Goal: Navigation & Orientation: Find specific page/section

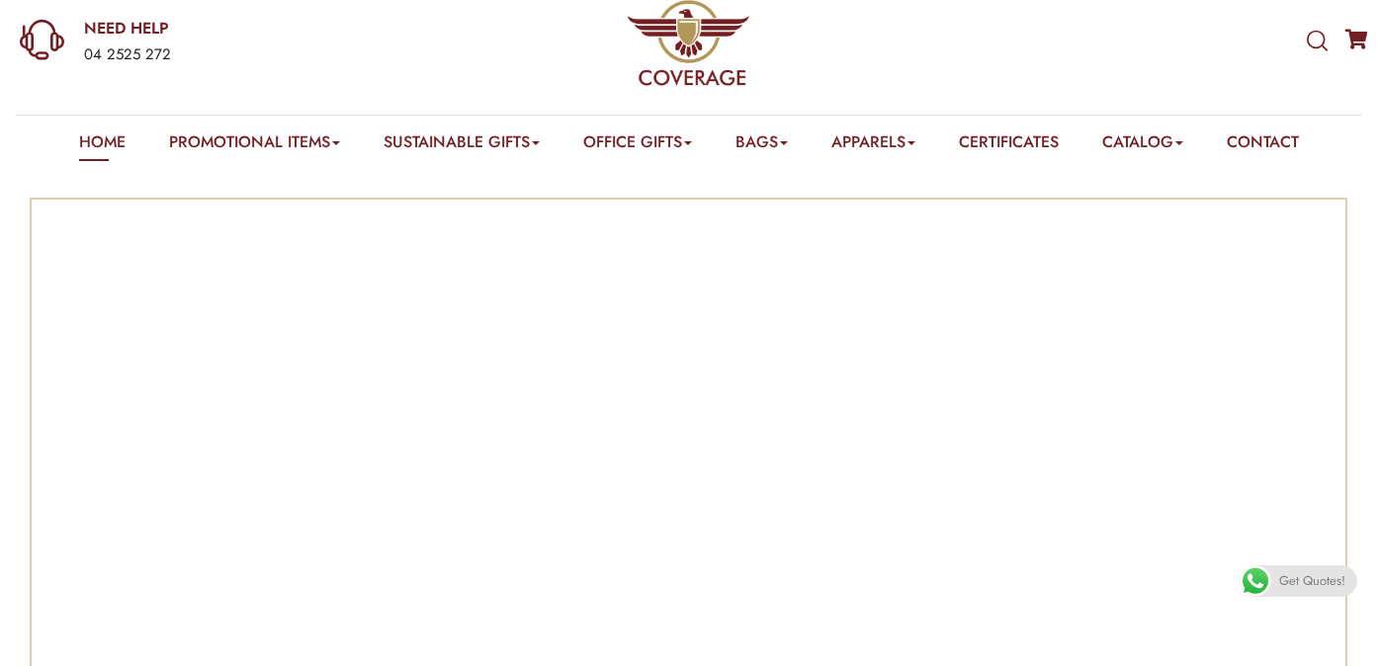
scroll to position [81, 0]
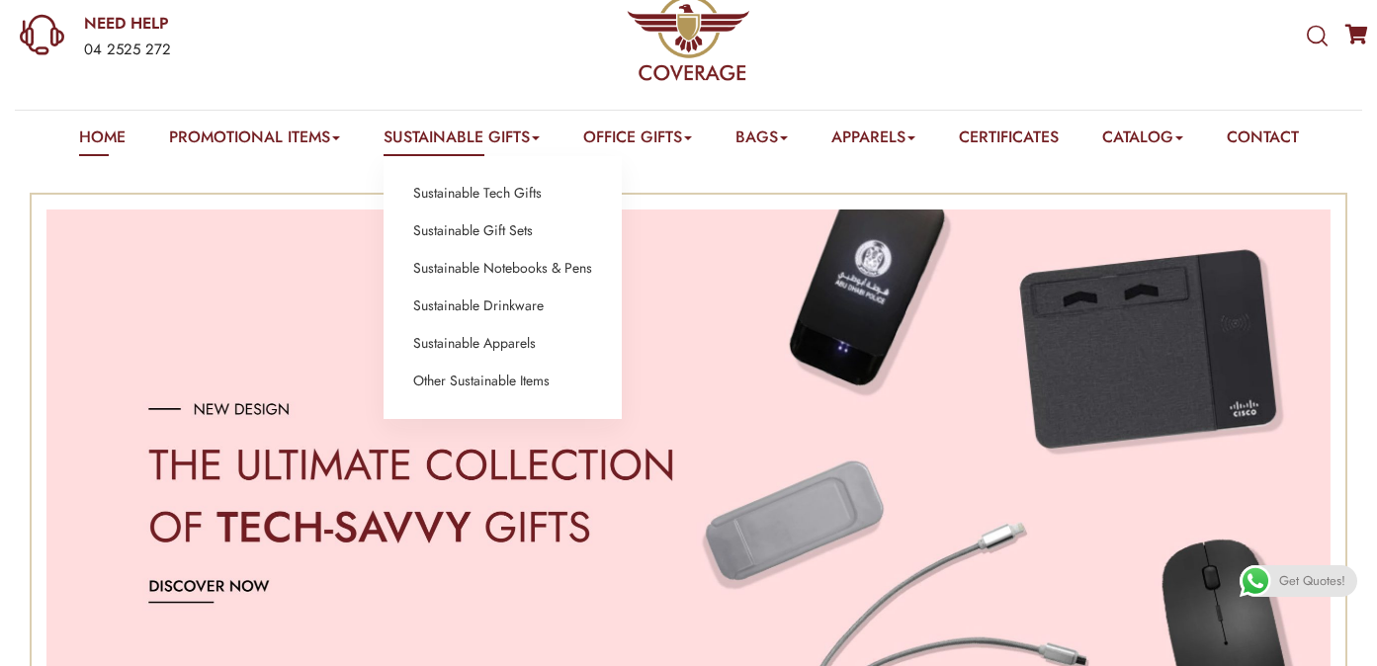
click at [489, 133] on link "Sustainable Gifts" at bounding box center [462, 141] width 156 height 31
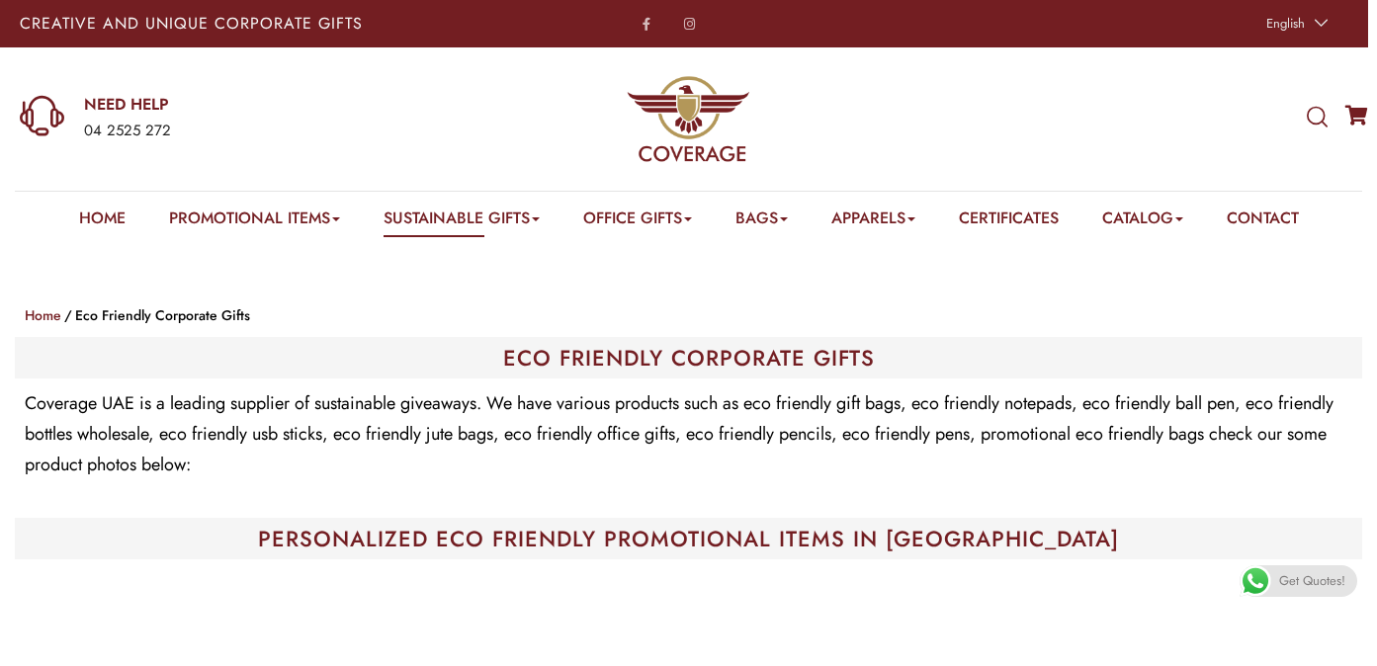
click at [699, 114] on img at bounding box center [688, 118] width 123 height 123
